Goal: Transaction & Acquisition: Purchase product/service

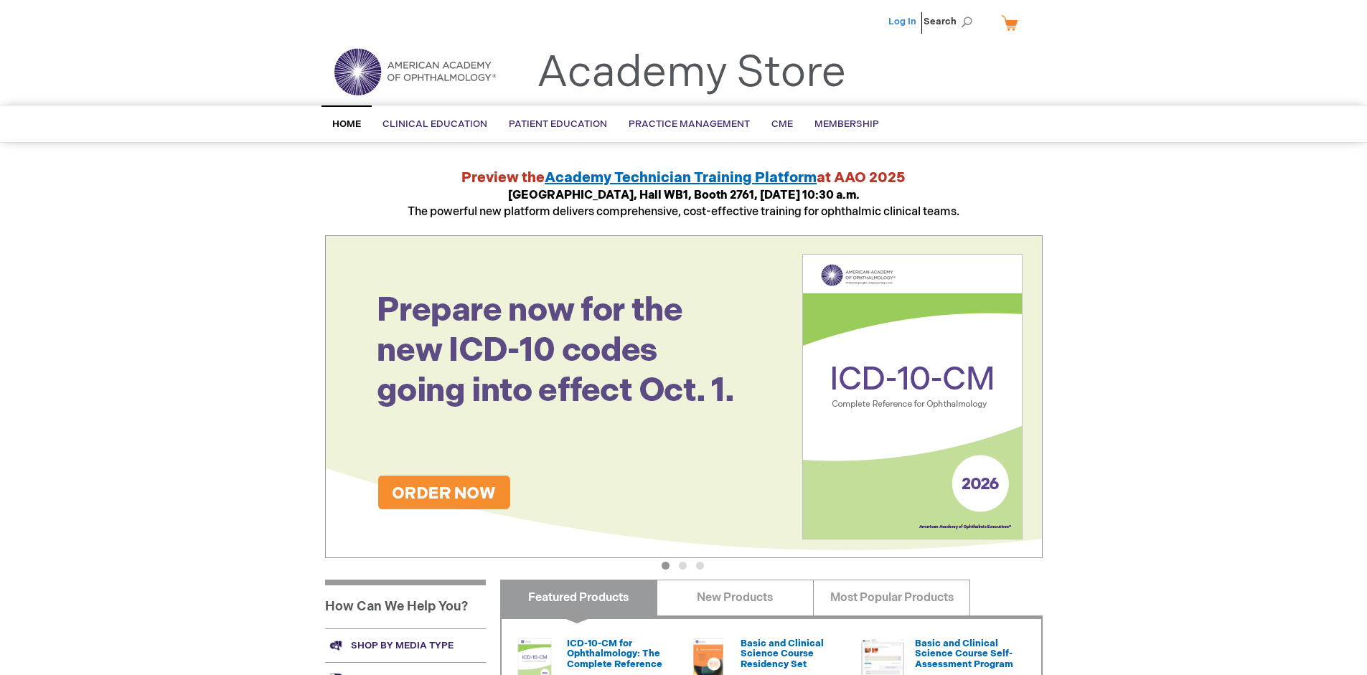
click at [904, 22] on link "Log In" at bounding box center [903, 21] width 28 height 11
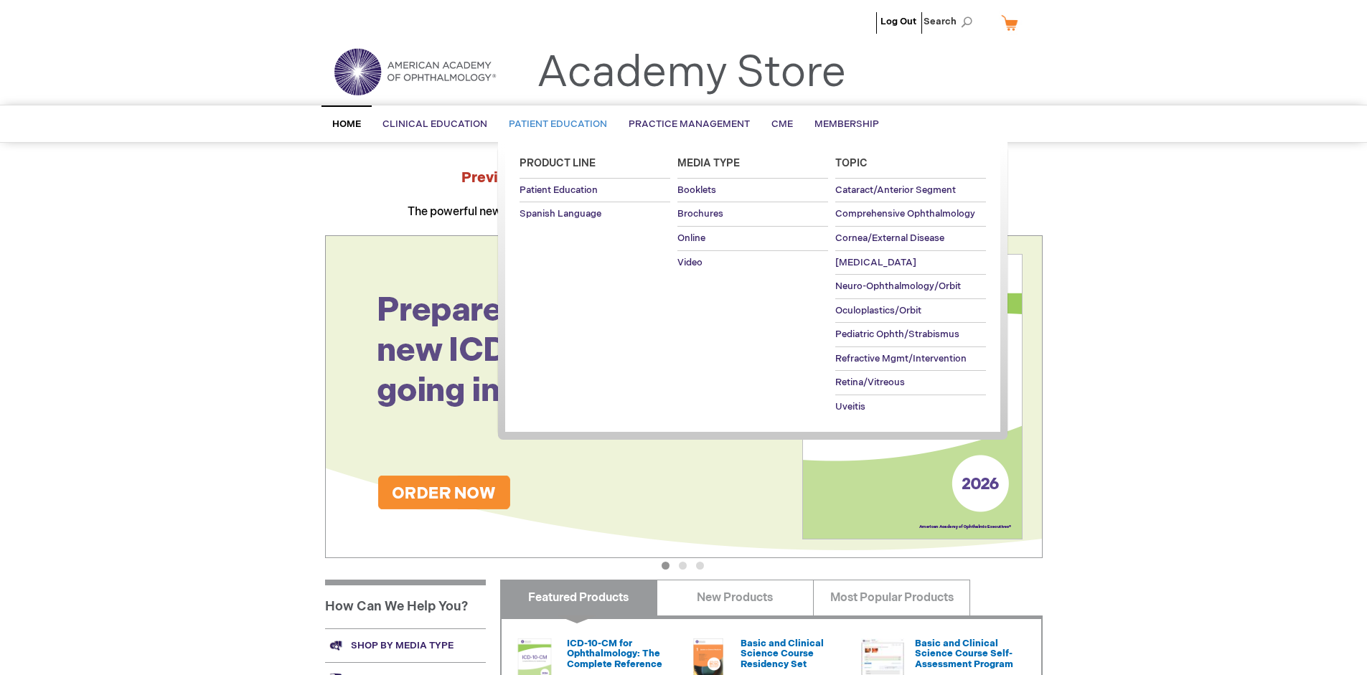
click at [554, 124] on span "Patient Education" at bounding box center [558, 123] width 98 height 11
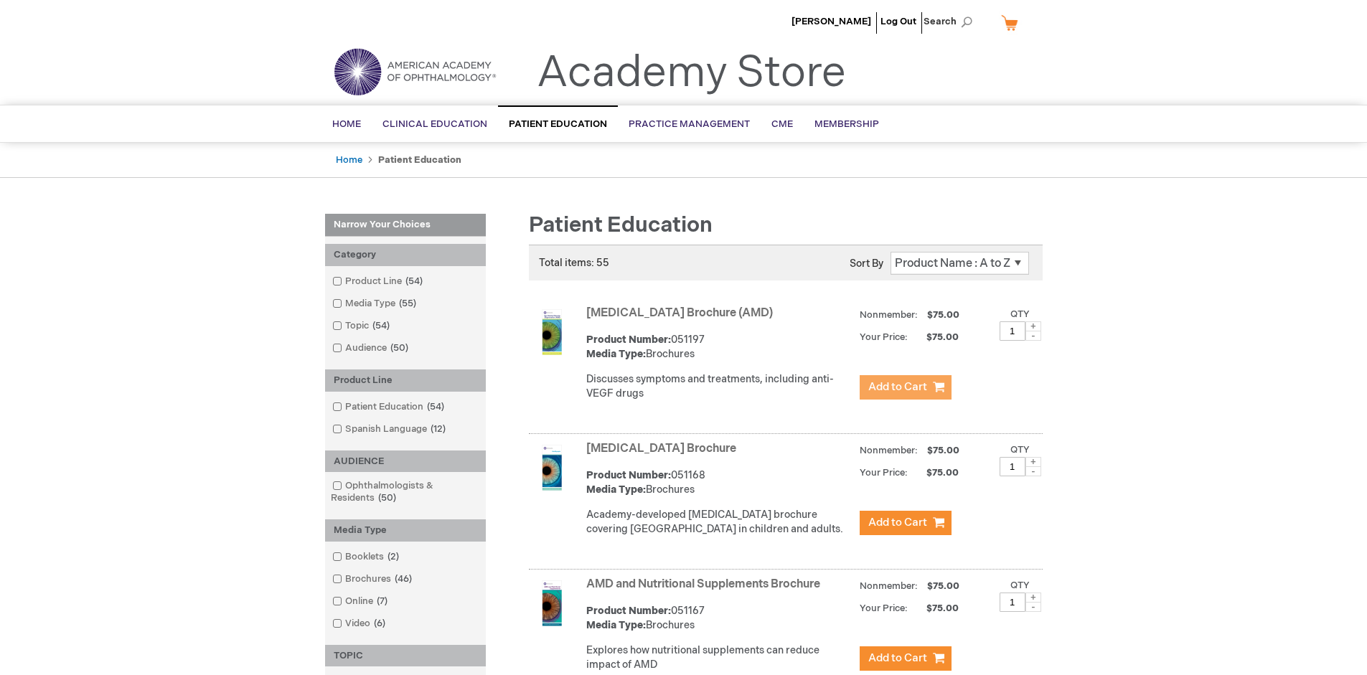
click at [905, 388] on span "Add to Cart" at bounding box center [898, 387] width 59 height 14
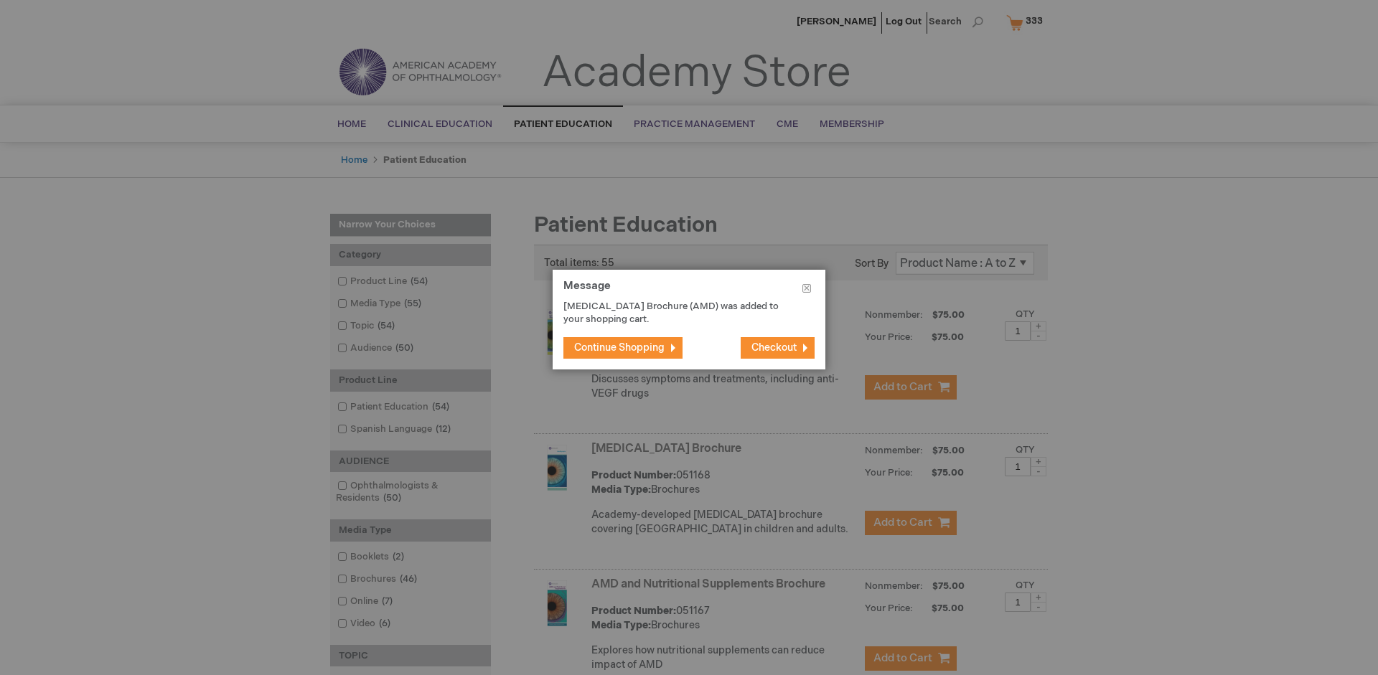
click at [619, 347] on span "Continue Shopping" at bounding box center [619, 348] width 90 height 12
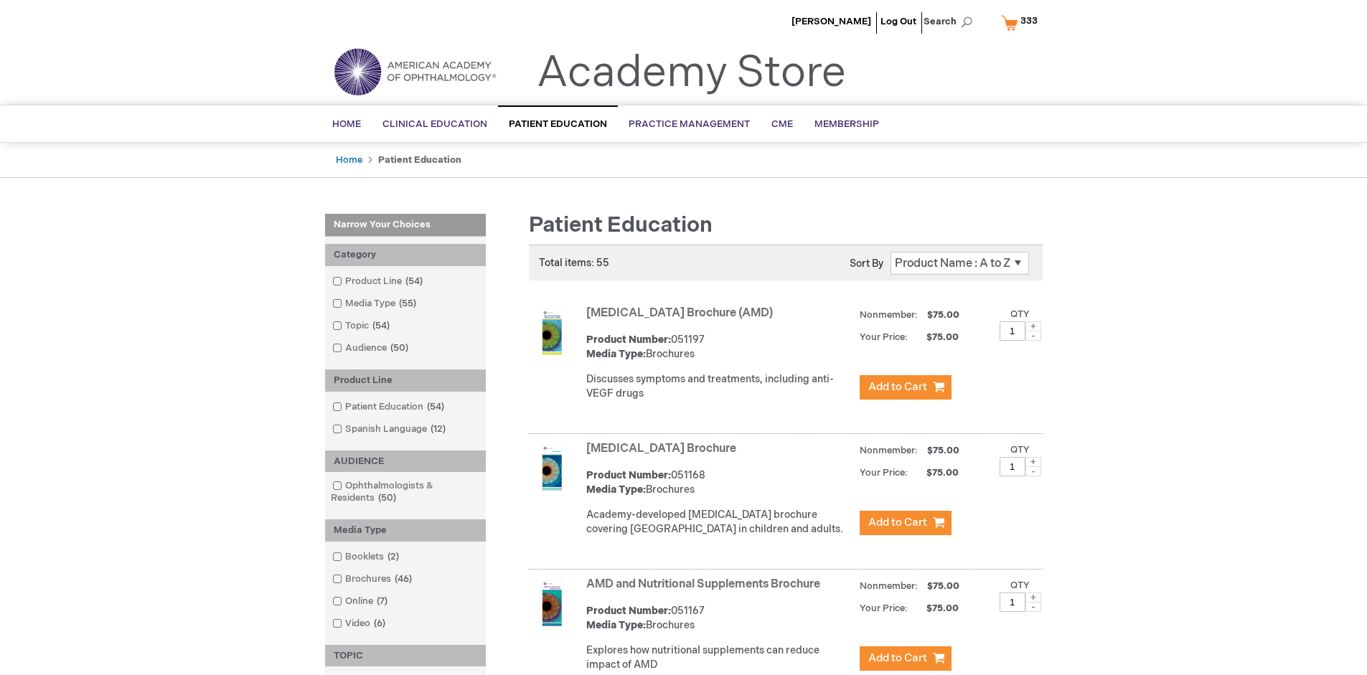
click at [706, 591] on link "AMD and Nutritional Supplements Brochure" at bounding box center [703, 585] width 234 height 14
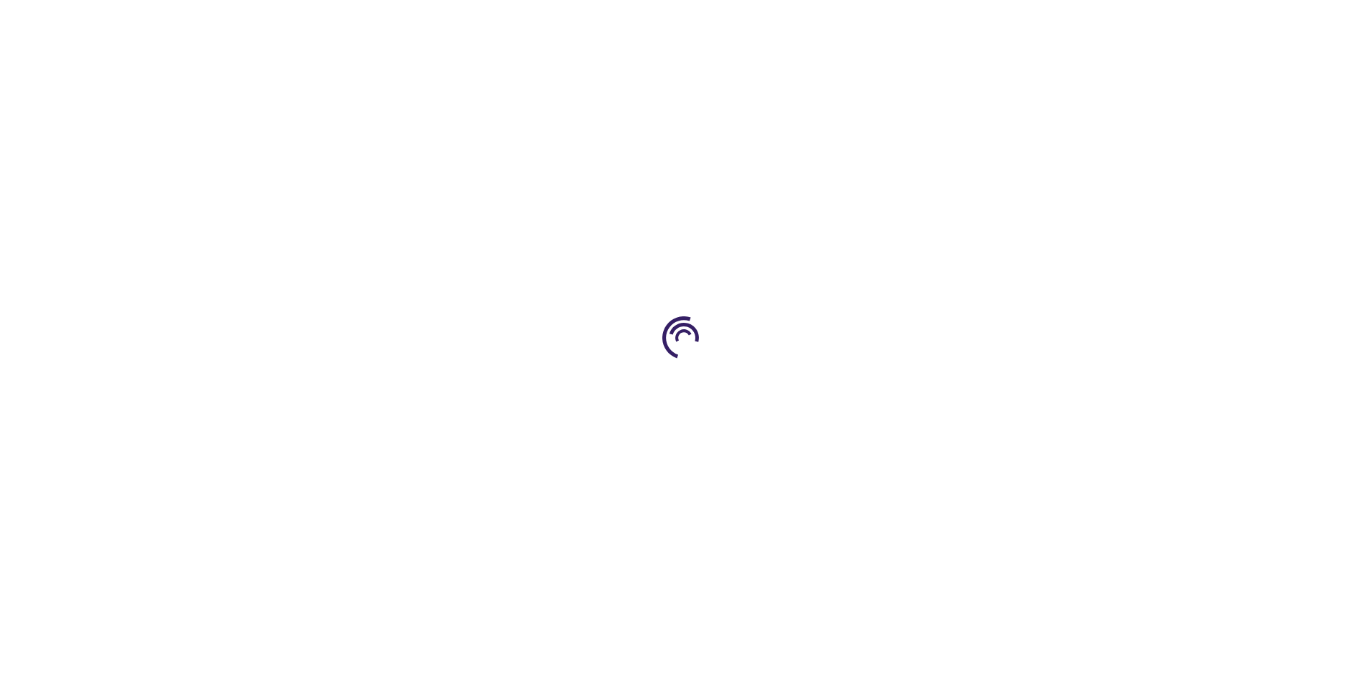
type input "1"
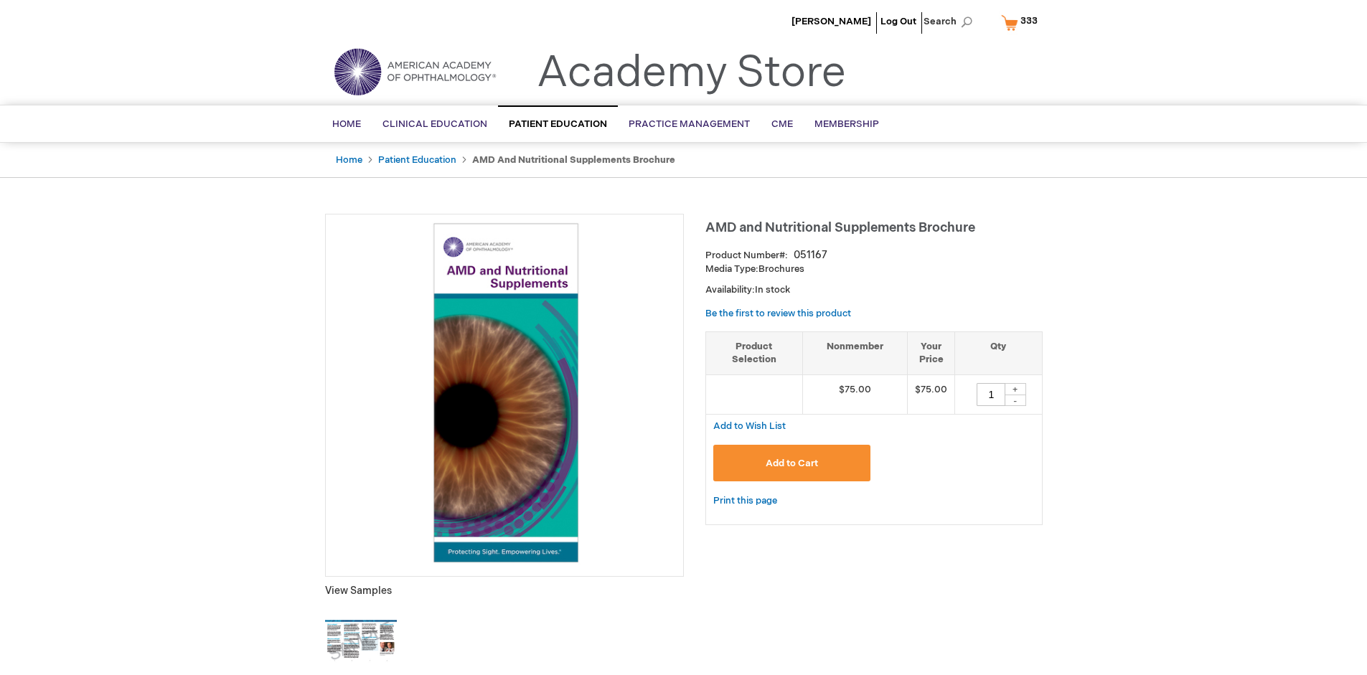
click at [792, 463] on span "Add to Cart" at bounding box center [792, 463] width 52 height 11
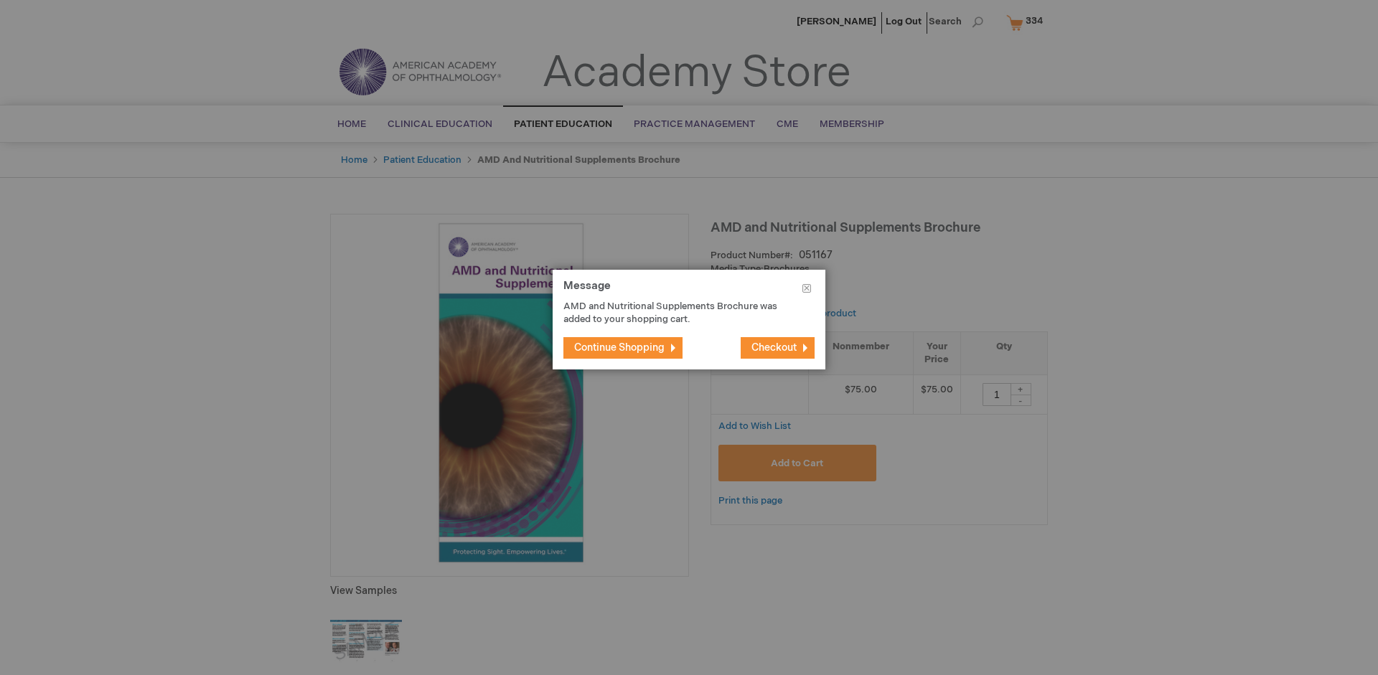
click at [619, 347] on span "Continue Shopping" at bounding box center [619, 348] width 90 height 12
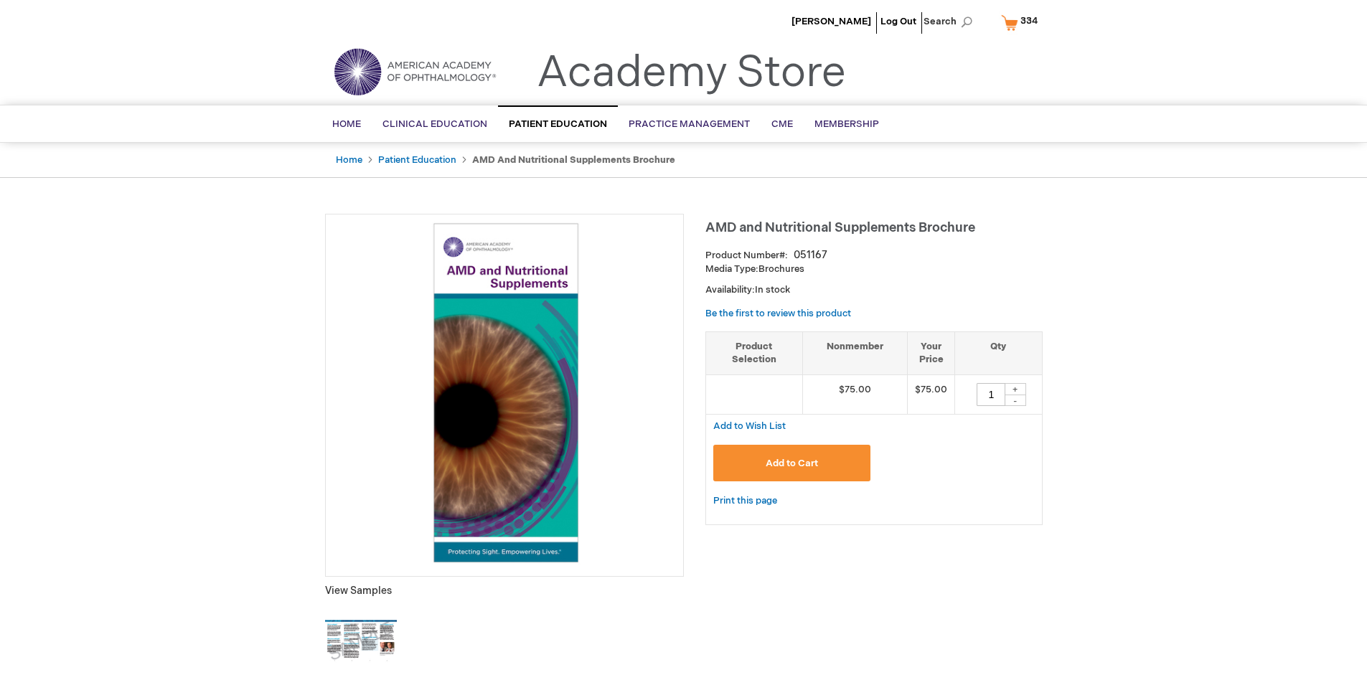
click at [1022, 22] on span "334" at bounding box center [1029, 20] width 17 height 11
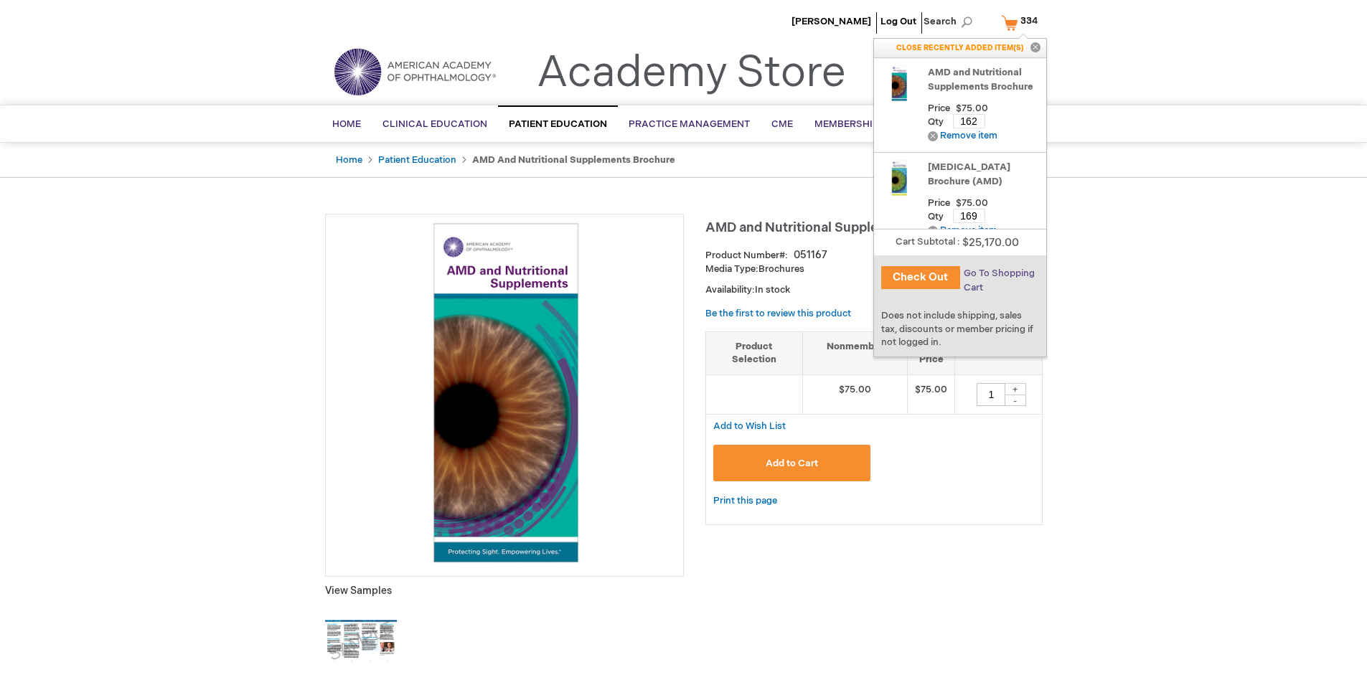
click at [998, 273] on span "Go To Shopping Cart" at bounding box center [999, 281] width 71 height 26
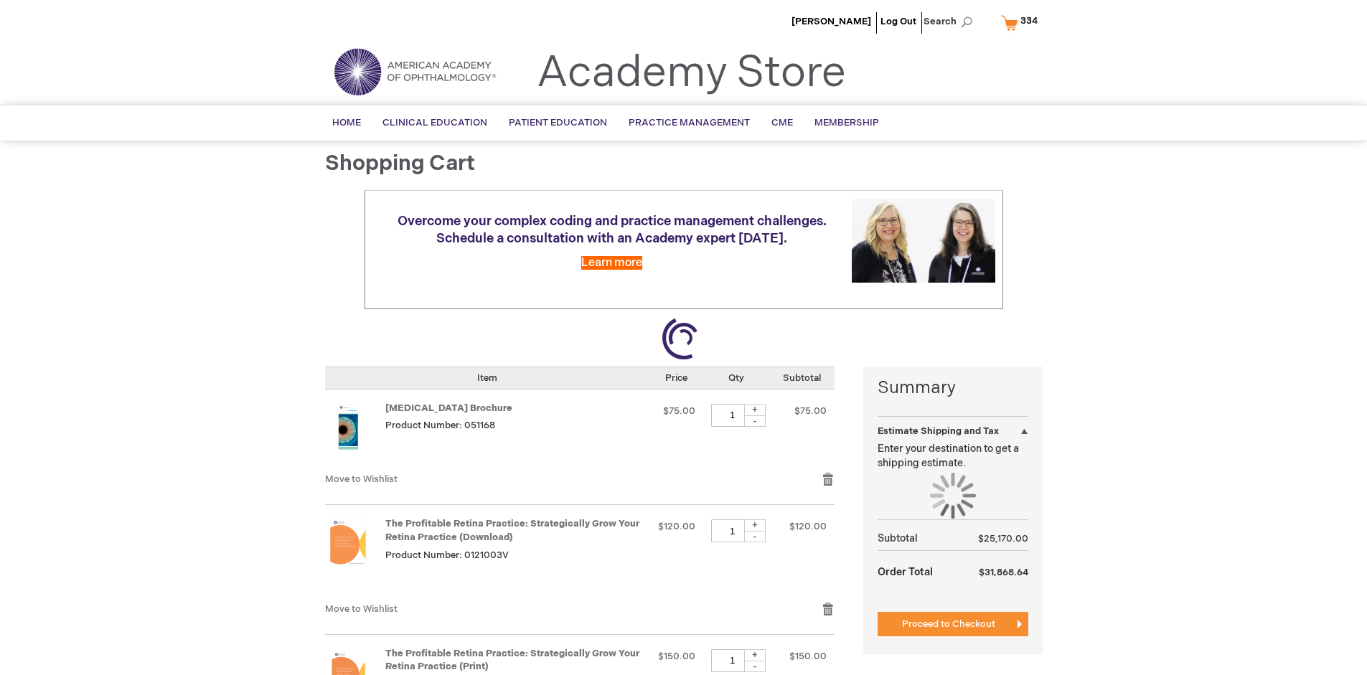
select select "US"
select select "41"
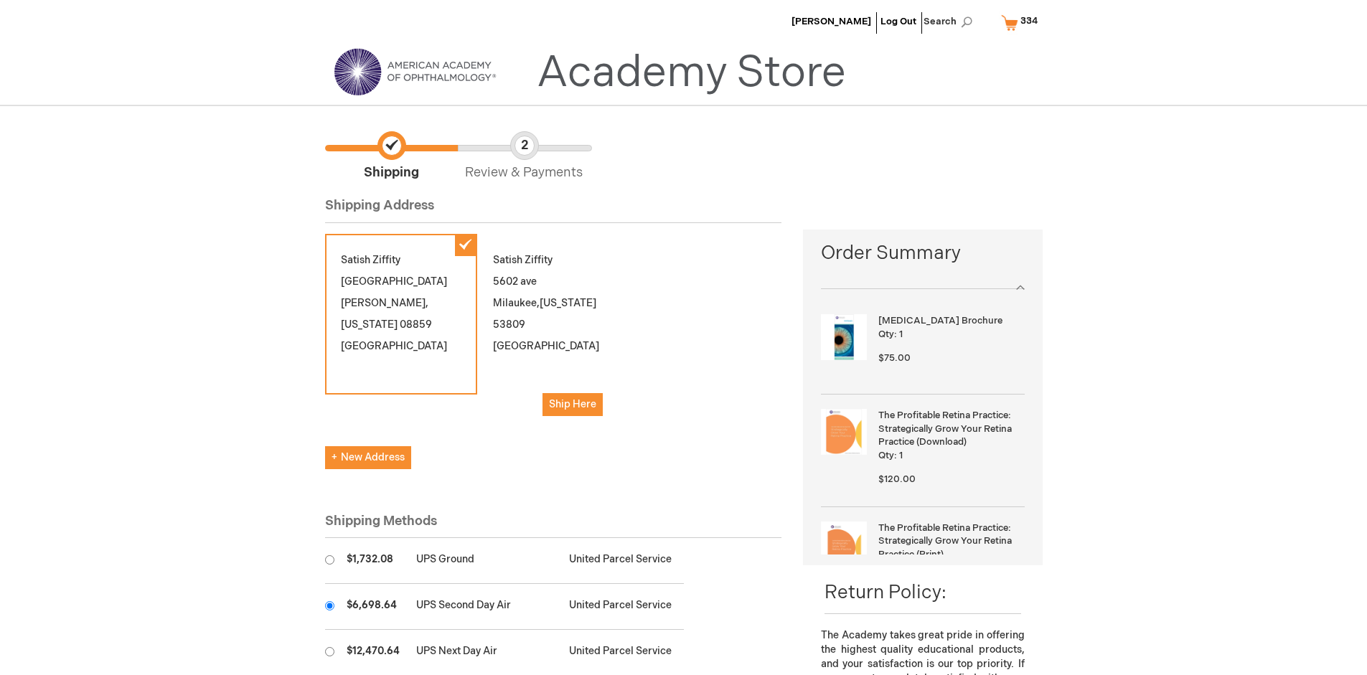
click at [329, 606] on input "radio" at bounding box center [329, 605] width 9 height 9
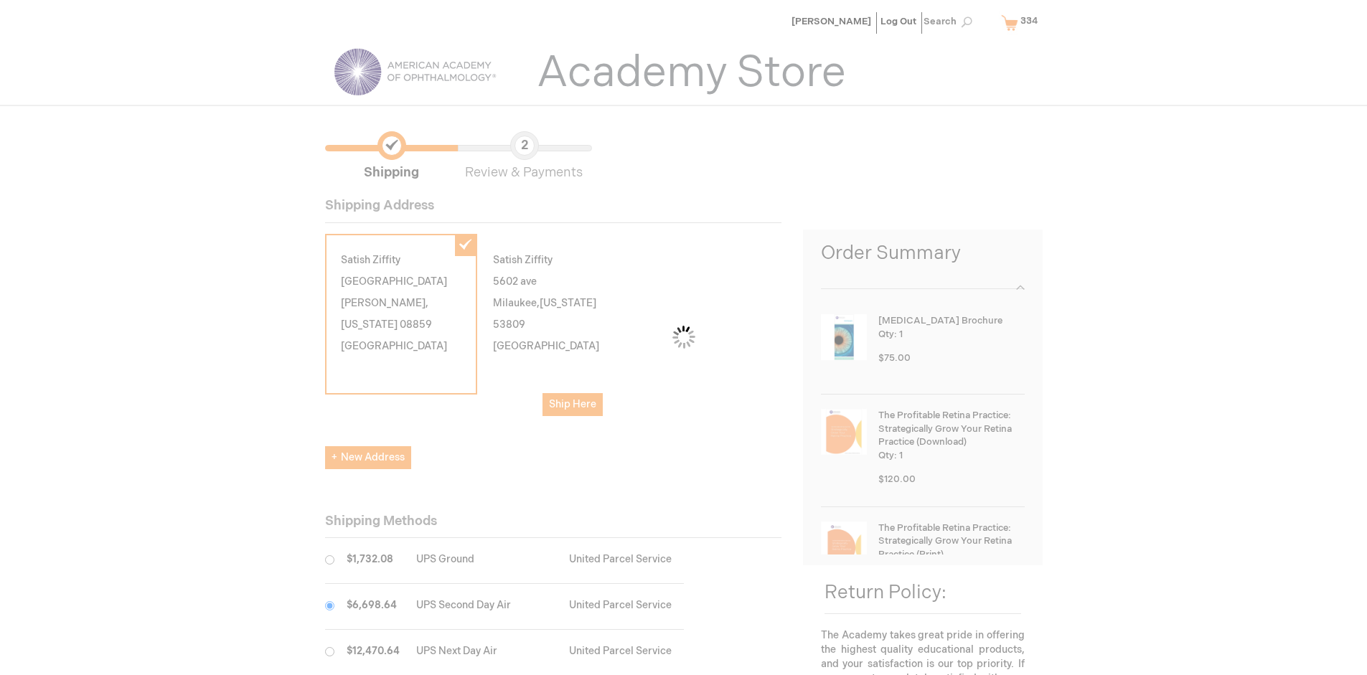
scroll to position [72, 0]
